Goal: Navigation & Orientation: Go to known website

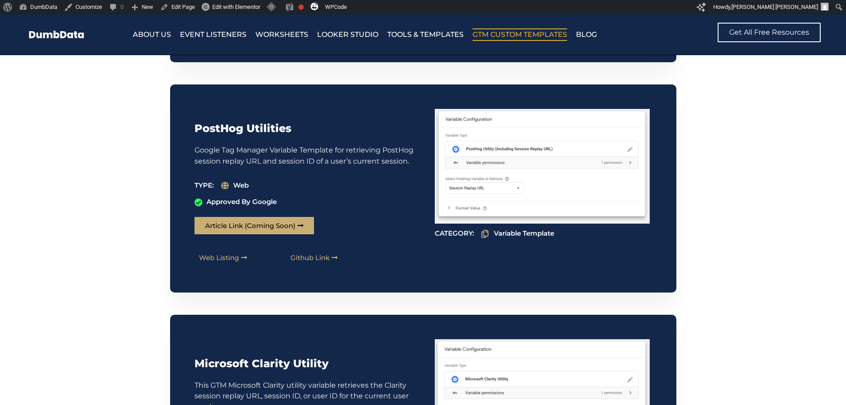
scroll to position [4576, 0]
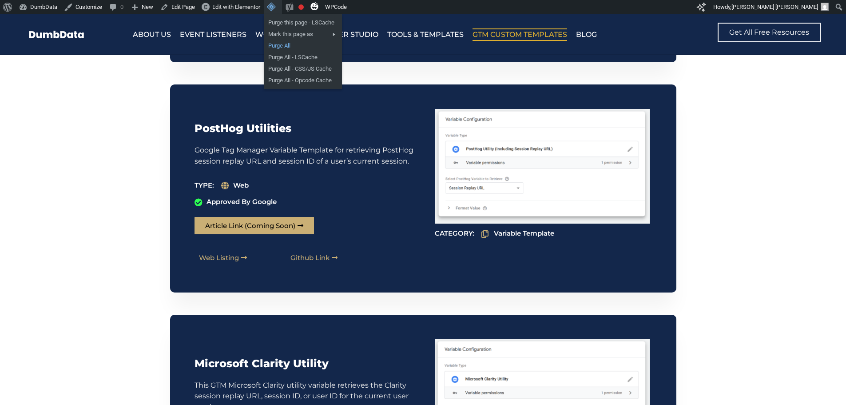
click at [286, 47] on link "Purge All" at bounding box center [303, 46] width 78 height 12
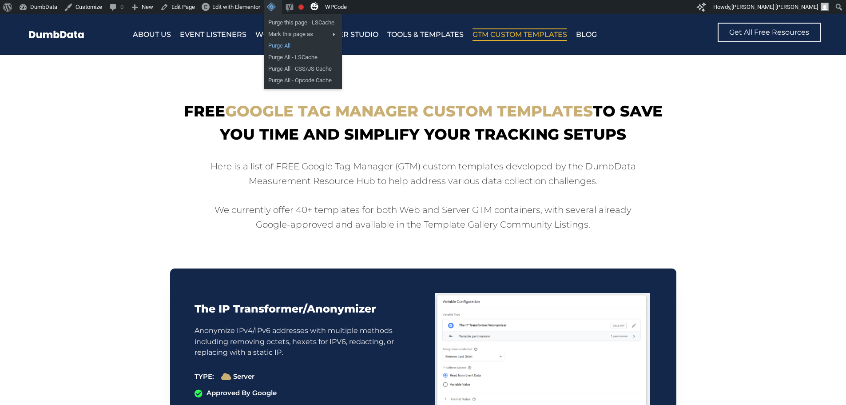
click at [287, 42] on link "Purge All" at bounding box center [303, 46] width 78 height 12
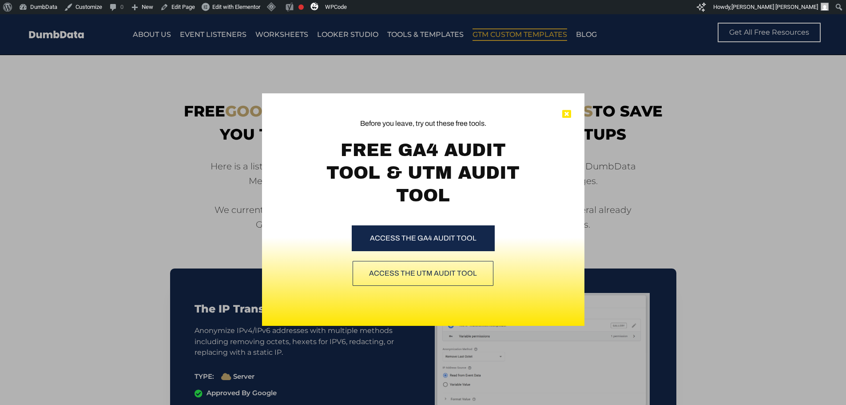
click at [571, 114] on icon at bounding box center [567, 114] width 9 height 9
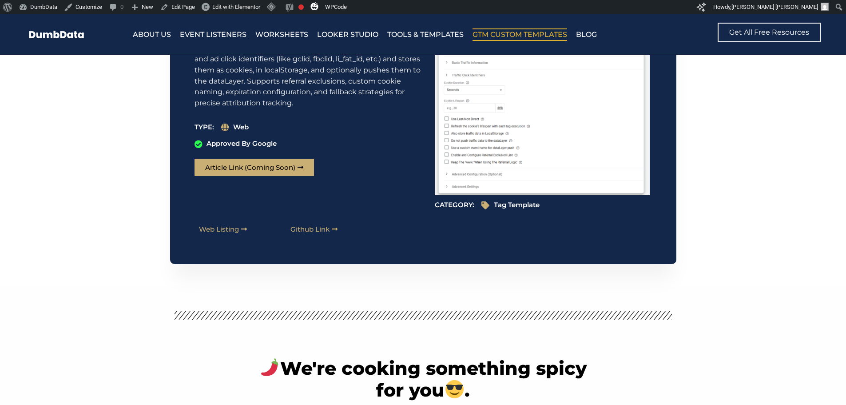
scroll to position [9291, 0]
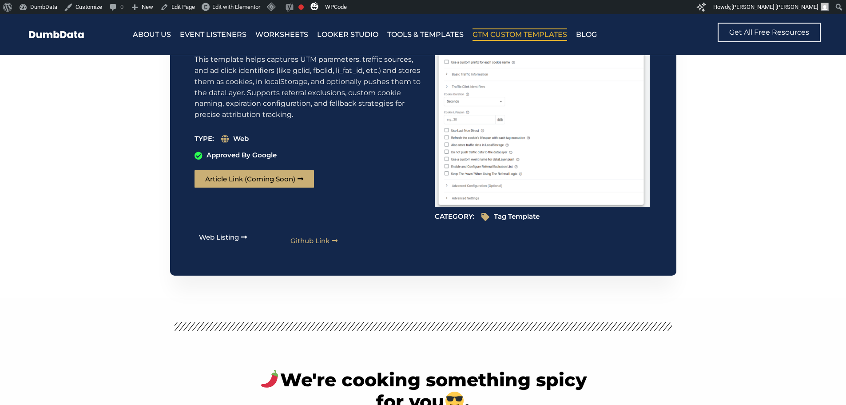
click at [227, 240] on span "Web Listing" at bounding box center [219, 237] width 40 height 7
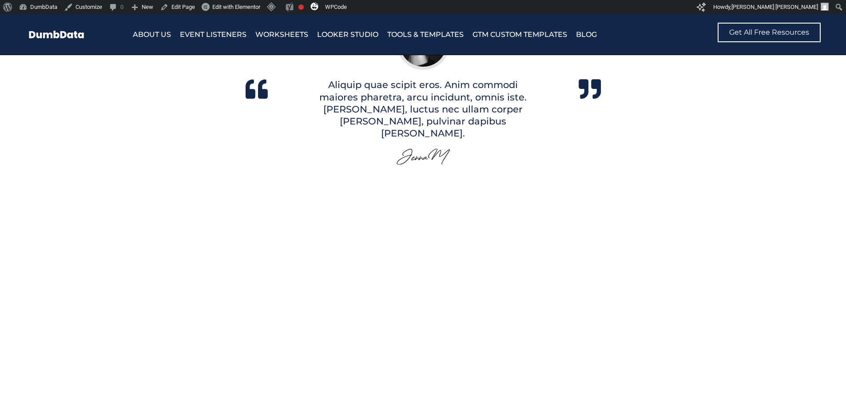
scroll to position [2043, 0]
